Goal: Task Accomplishment & Management: Use online tool/utility

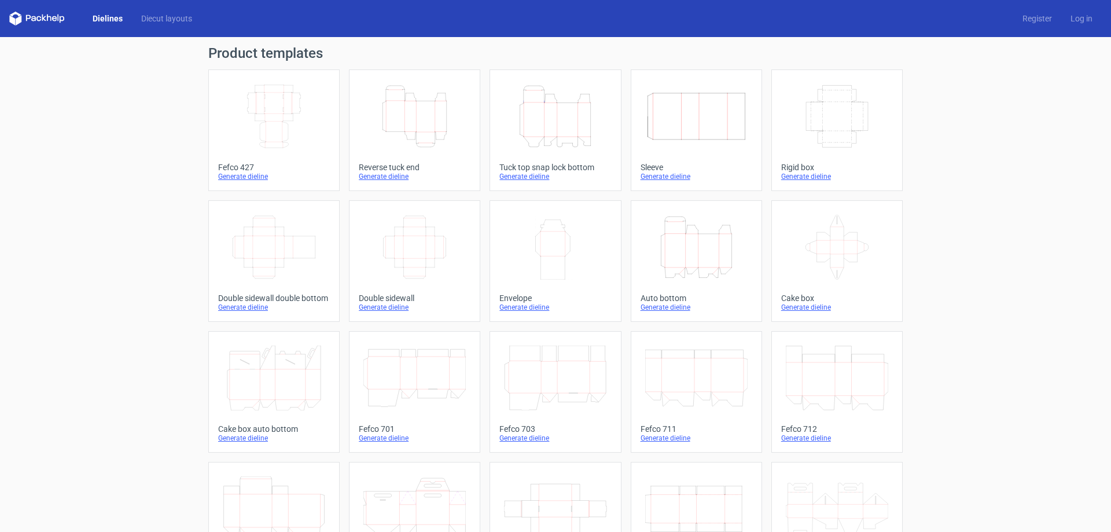
click at [705, 248] on icon "Height Depth Width" at bounding box center [696, 247] width 102 height 65
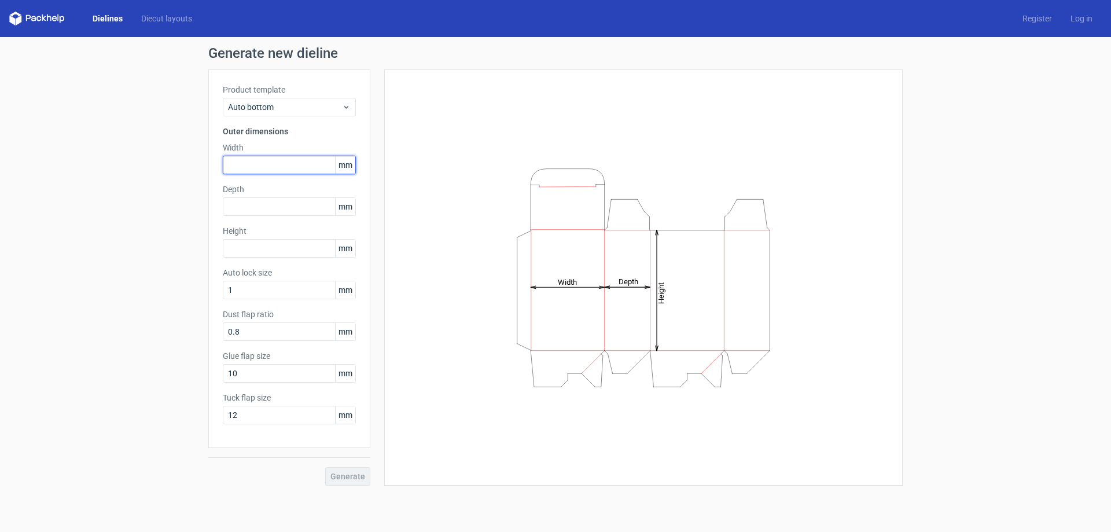
click at [270, 161] on input "text" at bounding box center [289, 165] width 133 height 19
type input "110"
click at [270, 200] on input "text" at bounding box center [289, 206] width 133 height 19
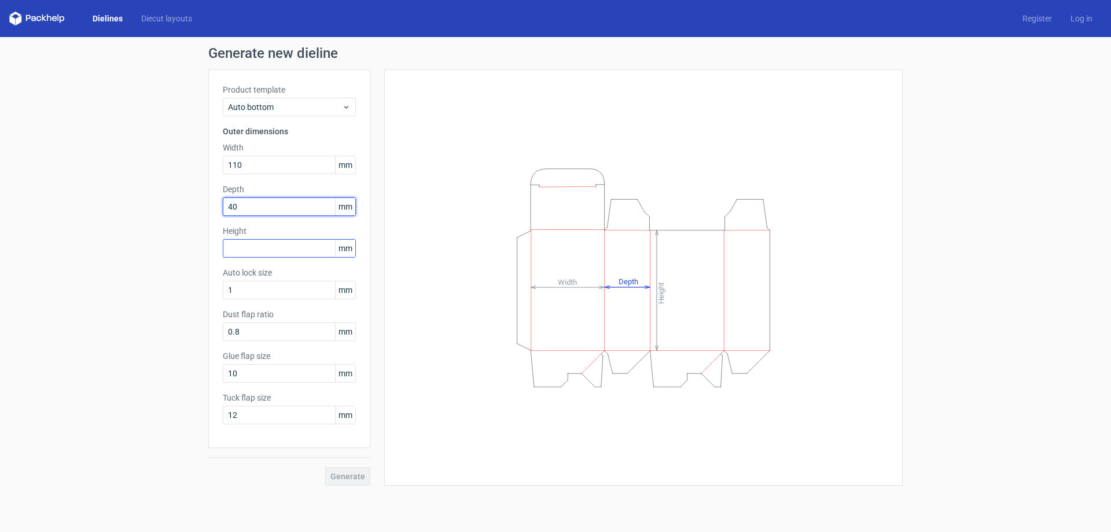
type input "40"
click at [255, 245] on input "text" at bounding box center [289, 248] width 133 height 19
type input "175"
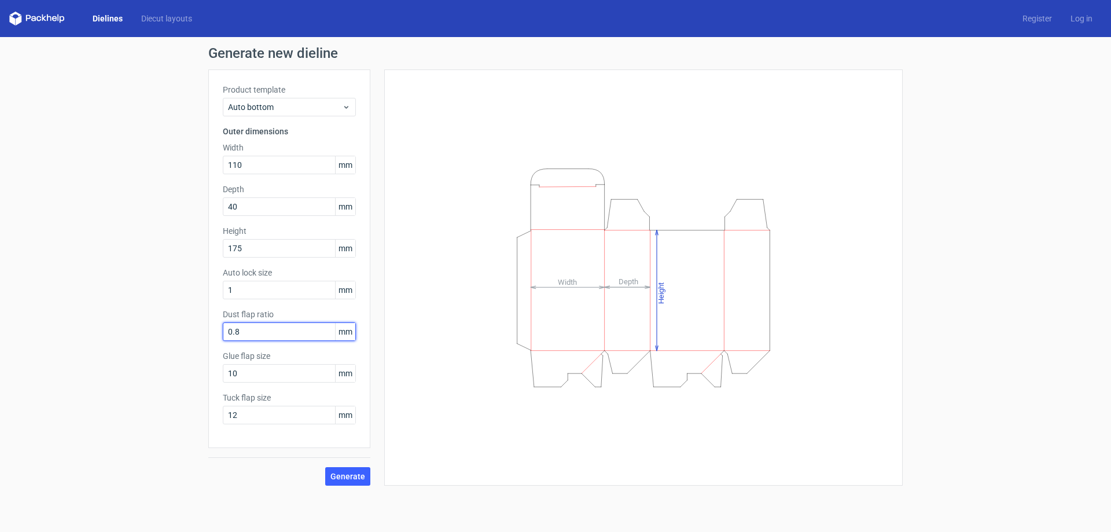
click at [259, 330] on input "0.8" at bounding box center [289, 331] width 133 height 19
drag, startPoint x: 271, startPoint y: 331, endPoint x: 190, endPoint y: 320, distance: 81.8
click at [190, 320] on div "Generate new dieline Product template Auto bottom Outer dimensions Width 110 mm…" at bounding box center [555, 266] width 1111 height 458
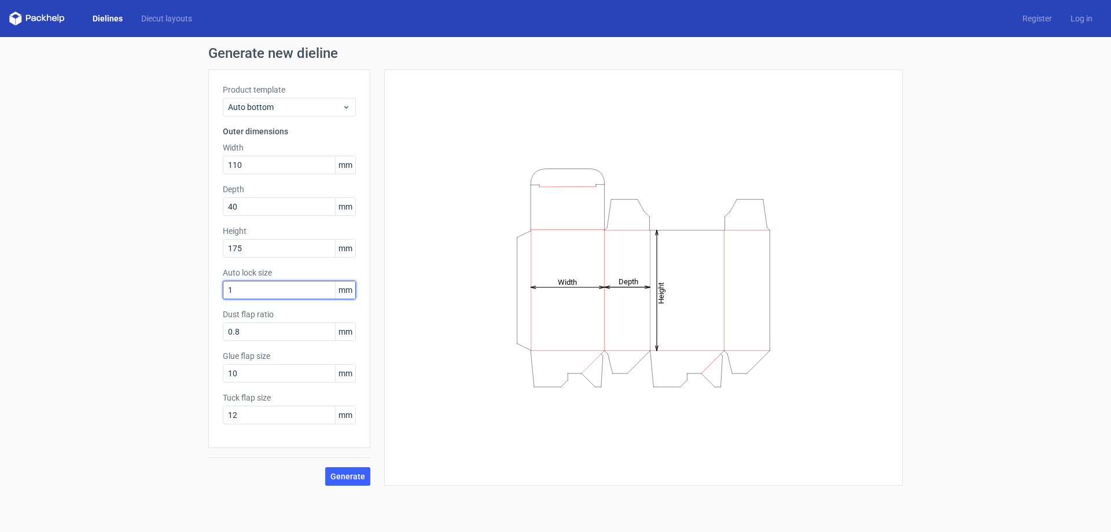
click at [259, 283] on input "1" at bounding box center [289, 290] width 133 height 19
drag, startPoint x: 255, startPoint y: 287, endPoint x: 195, endPoint y: 288, distance: 59.6
click at [195, 288] on div "Generate new dieline Product template Auto bottom Outer dimensions Width 110 mm…" at bounding box center [555, 266] width 1111 height 458
click at [248, 332] on input "0.8" at bounding box center [289, 331] width 133 height 19
drag, startPoint x: 255, startPoint y: 330, endPoint x: 197, endPoint y: 330, distance: 57.9
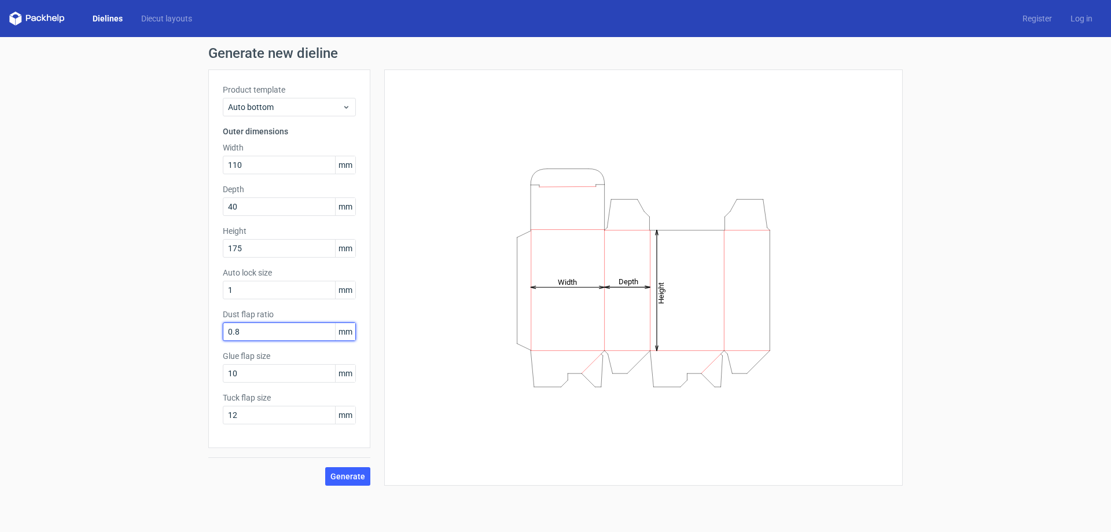
click at [197, 330] on div "Generate new dieline Product template Auto bottom Outer dimensions Width 110 mm…" at bounding box center [555, 266] width 1111 height 458
click at [277, 332] on input "0.8" at bounding box center [289, 331] width 133 height 19
drag, startPoint x: 262, startPoint y: 332, endPoint x: 209, endPoint y: 331, distance: 53.2
click at [209, 331] on div "Product template Auto bottom Outer dimensions Width 110 mm Depth 40 mm Height 1…" at bounding box center [289, 258] width 162 height 378
drag, startPoint x: 255, startPoint y: 377, endPoint x: 219, endPoint y: 377, distance: 36.5
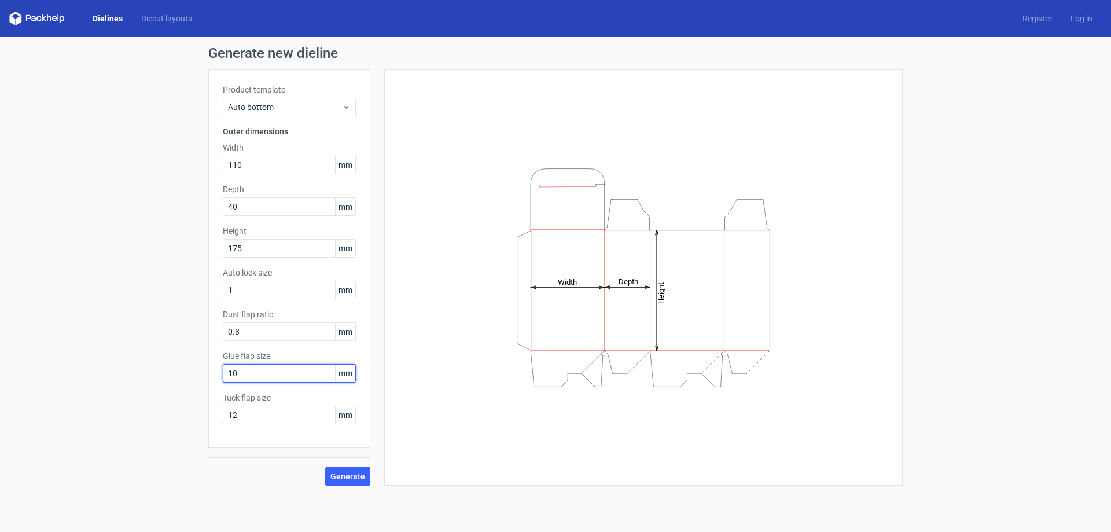
click at [219, 377] on div "Product template Auto bottom Outer dimensions Width 110 mm Depth 40 mm Height 1…" at bounding box center [289, 258] width 162 height 378
type input "15"
click at [255, 418] on input "12" at bounding box center [289, 415] width 133 height 19
drag, startPoint x: 259, startPoint y: 414, endPoint x: 183, endPoint y: 418, distance: 75.3
click at [183, 418] on div "Generate new dieline Product template Auto bottom Outer dimensions Width 110 mm…" at bounding box center [555, 266] width 1111 height 458
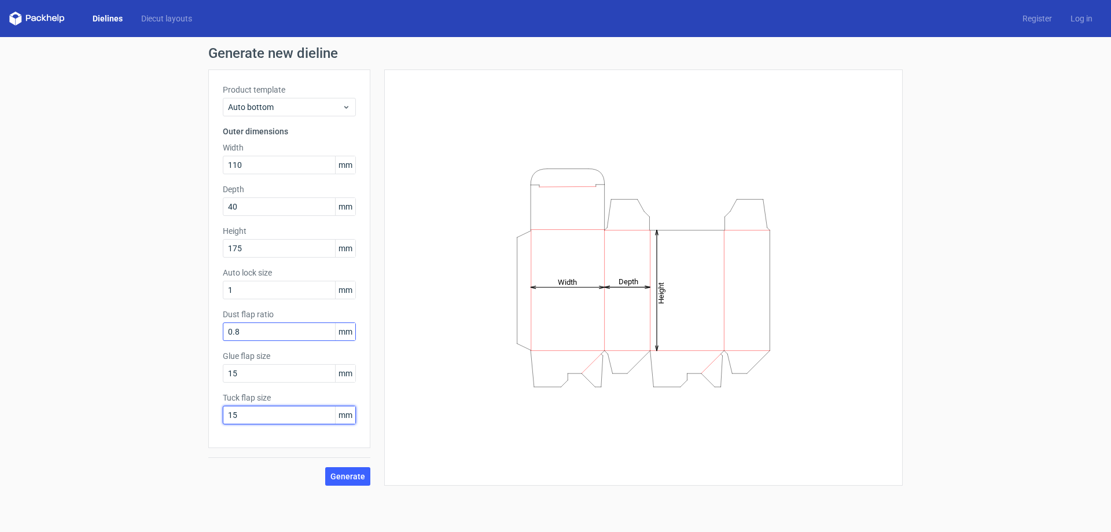
type input "15"
click at [281, 326] on input "0.8" at bounding box center [289, 331] width 133 height 19
click at [355, 475] on span "Generate" at bounding box center [347, 476] width 35 height 8
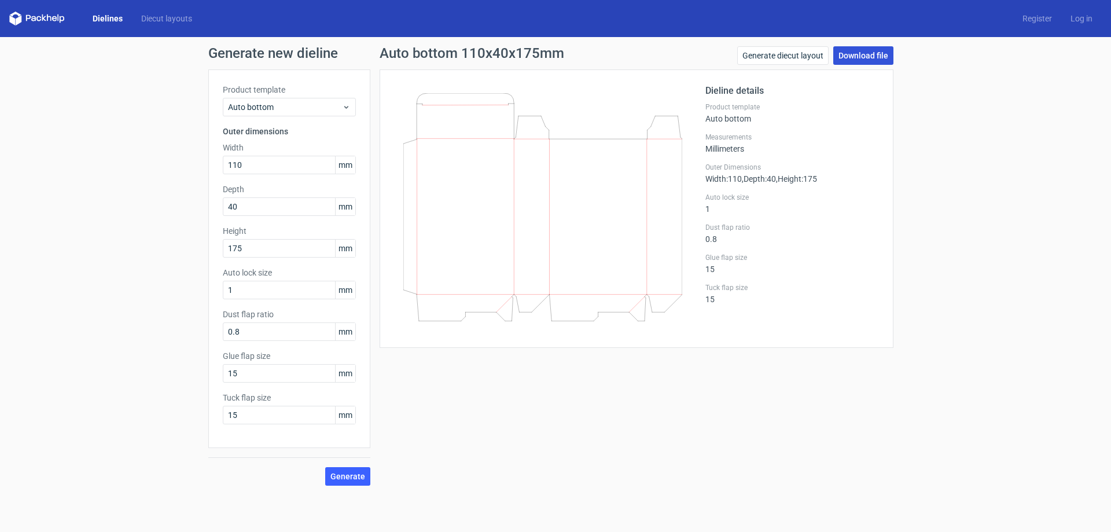
click at [864, 57] on link "Download file" at bounding box center [863, 55] width 60 height 19
click at [104, 215] on div "Generate new dieline Product template Auto bottom Outer dimensions Width 110 mm…" at bounding box center [555, 266] width 1111 height 458
click at [29, 18] on icon at bounding box center [37, 19] width 56 height 14
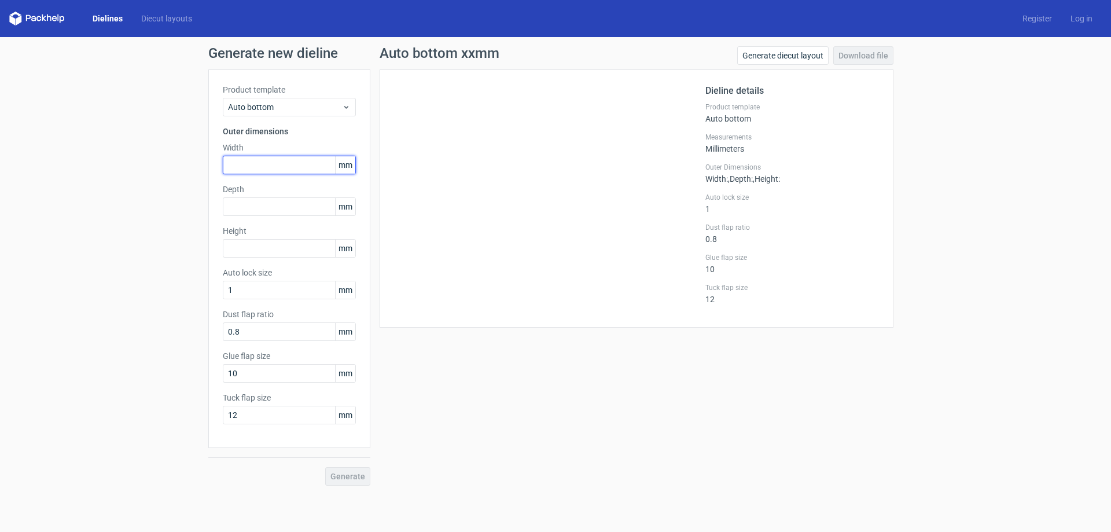
click at [282, 167] on input "text" at bounding box center [289, 165] width 133 height 19
click at [123, 17] on link "Dielines" at bounding box center [107, 19] width 49 height 12
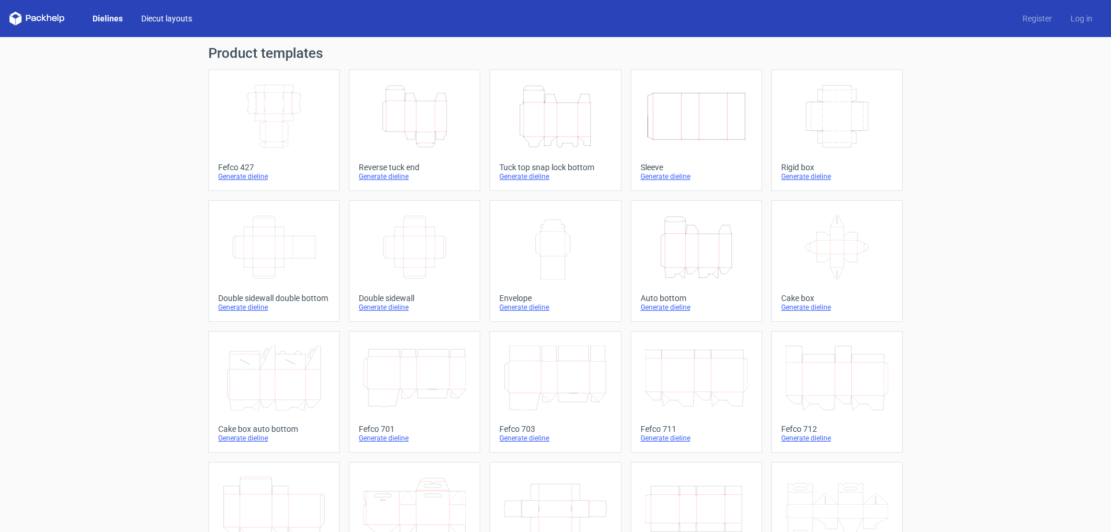
click at [174, 23] on link "Diecut layouts" at bounding box center [166, 19] width 69 height 12
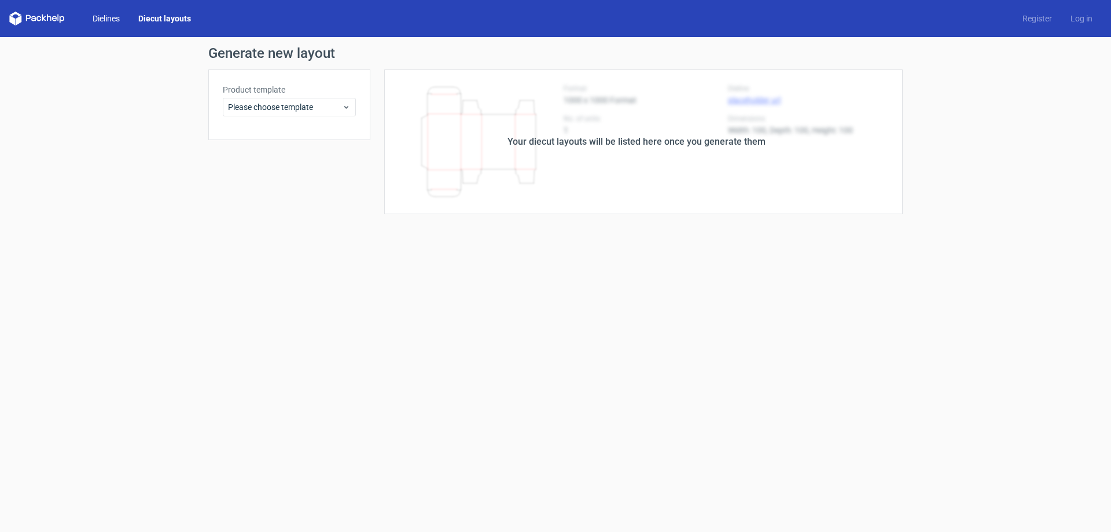
click at [115, 15] on link "Dielines" at bounding box center [106, 19] width 46 height 12
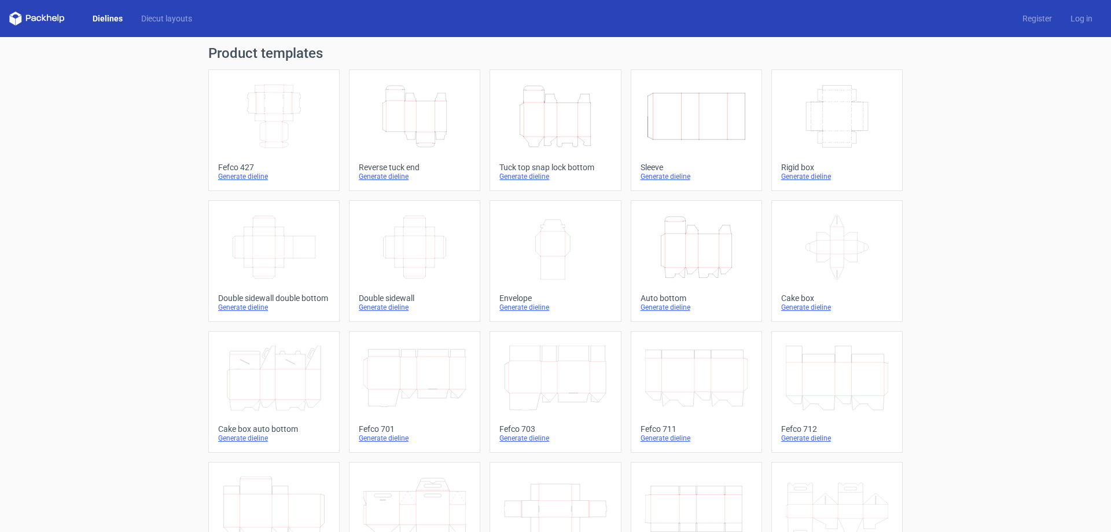
click at [441, 135] on icon "Height Depth Width" at bounding box center [414, 116] width 102 height 65
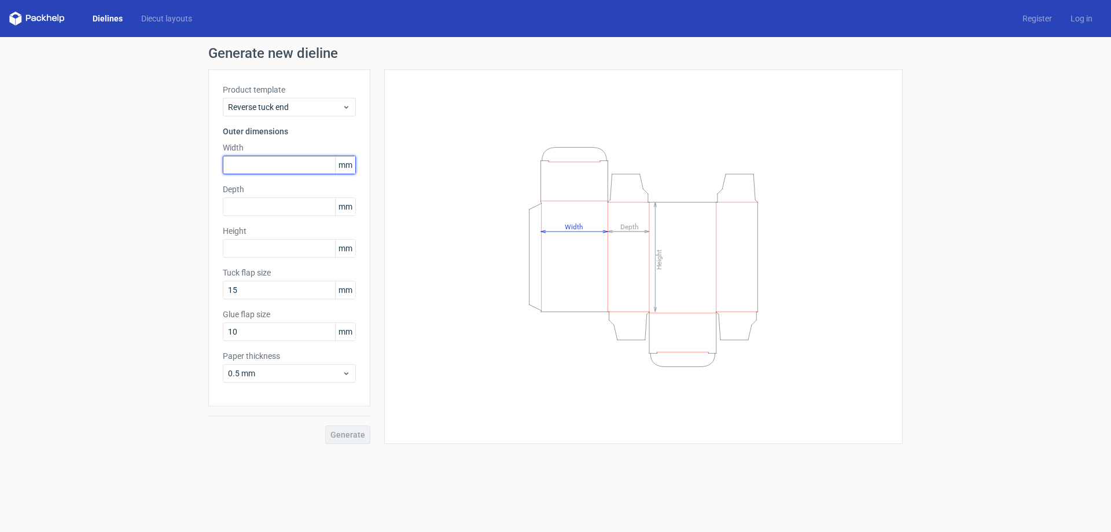
click at [262, 161] on input "text" at bounding box center [289, 165] width 133 height 19
type input "100"
type input "75"
click at [265, 248] on input "text" at bounding box center [289, 248] width 133 height 19
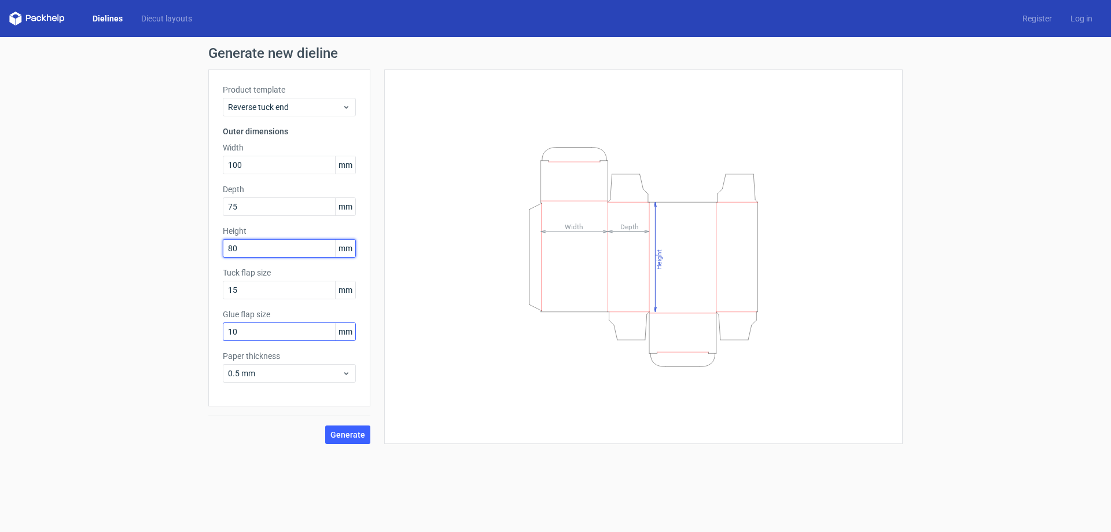
type input "80"
drag, startPoint x: 258, startPoint y: 329, endPoint x: 94, endPoint y: 327, distance: 163.8
click at [102, 329] on div "Generate new dieline Product template Reverse tuck end Outer dimensions Width 1…" at bounding box center [555, 245] width 1111 height 416
type input "15"
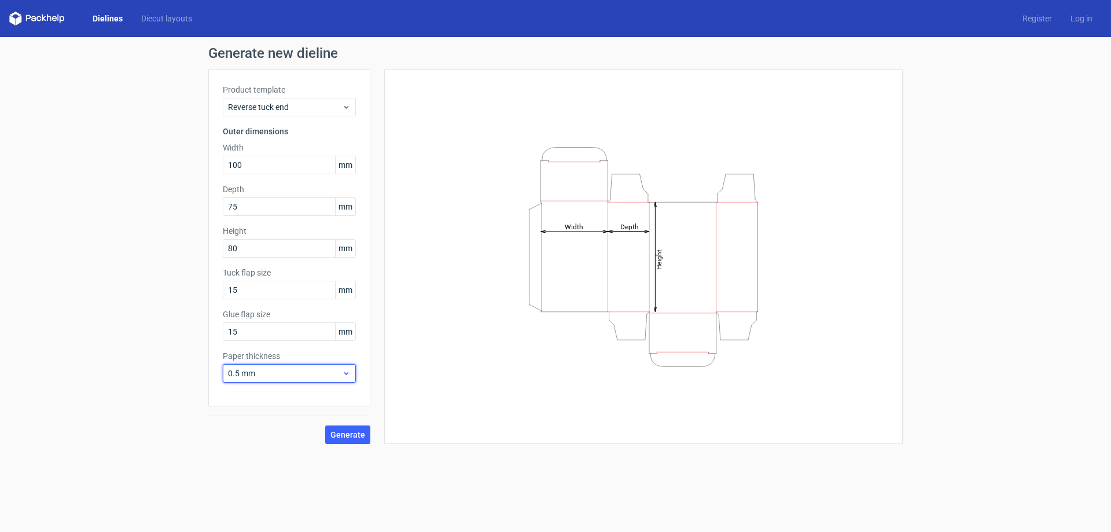
click at [350, 371] on icon at bounding box center [346, 373] width 9 height 9
click at [256, 399] on div "0.4 mm" at bounding box center [289, 398] width 124 height 19
click at [334, 435] on span "Generate" at bounding box center [347, 435] width 35 height 8
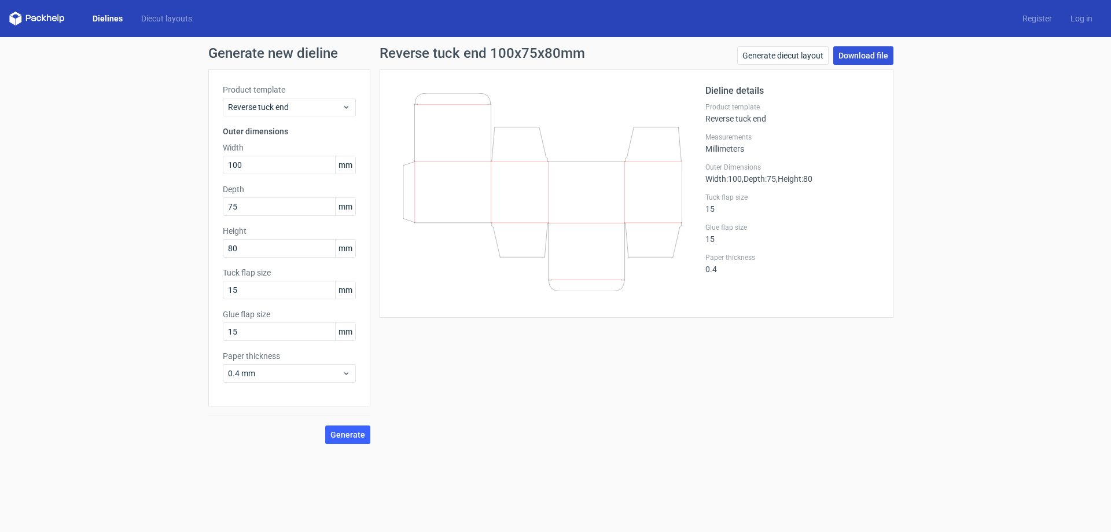
click at [865, 54] on link "Download file" at bounding box center [863, 55] width 60 height 19
drag, startPoint x: 273, startPoint y: 167, endPoint x: 73, endPoint y: 192, distance: 201.3
click at [88, 187] on div "Generate new dieline Product template Reverse tuck end Outer dimensions Width 1…" at bounding box center [555, 245] width 1111 height 416
type input "115"
type input "88"
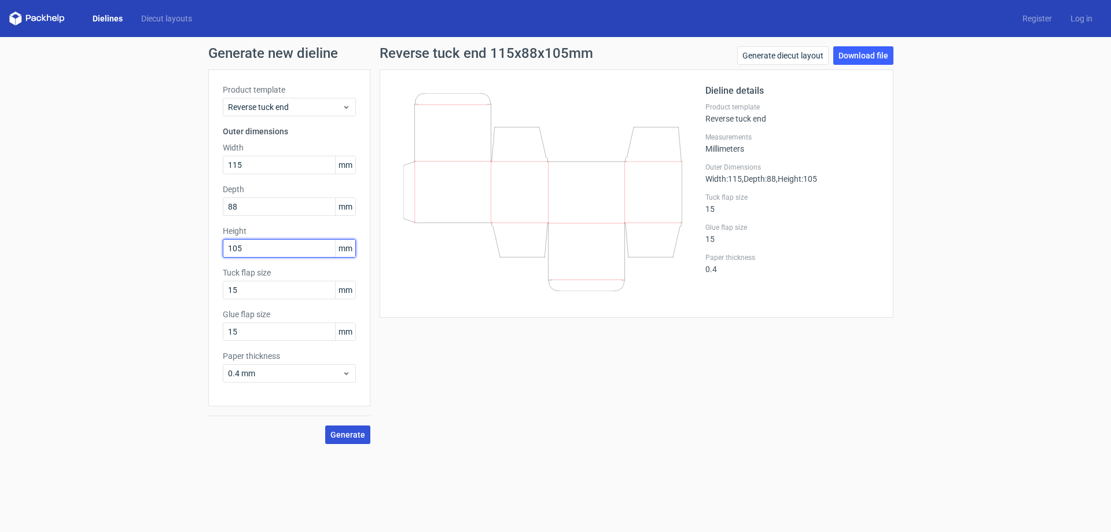
type input "105"
click at [345, 437] on span "Generate" at bounding box center [347, 435] width 35 height 8
click at [860, 59] on link "Download file" at bounding box center [863, 55] width 60 height 19
drag, startPoint x: 252, startPoint y: 166, endPoint x: 130, endPoint y: 162, distance: 122.7
click at [144, 163] on div "Generate new dieline Product template Reverse tuck end Outer dimensions Width 1…" at bounding box center [555, 245] width 1111 height 416
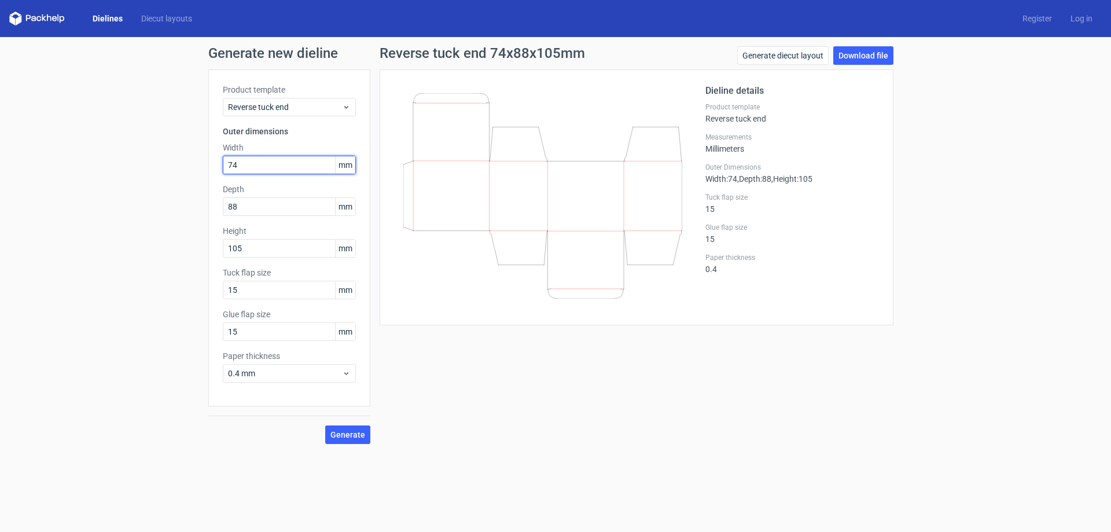
type input "74"
type input "95"
click at [348, 429] on button "Generate" at bounding box center [347, 434] width 45 height 19
click at [855, 58] on link "Download file" at bounding box center [863, 55] width 60 height 19
